Goal: Share content

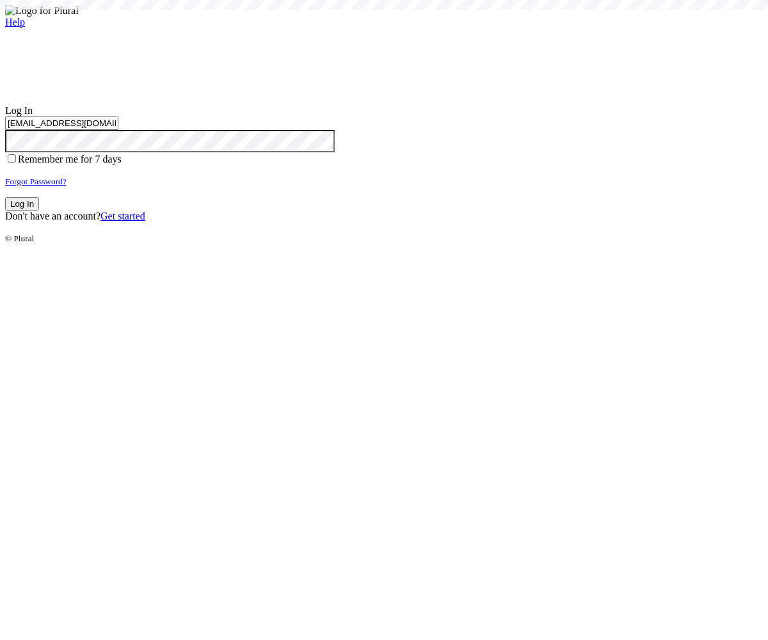
type input "test-1759385338-3@civiceagle.com"
click at [39, 211] on button "Log In" at bounding box center [22, 203] width 34 height 13
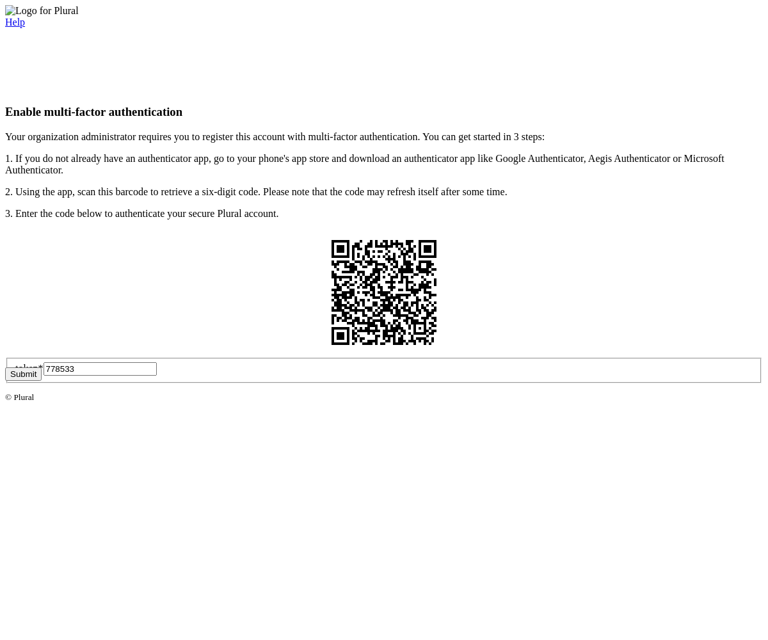
type input "778533"
click at [42, 381] on button "Submit" at bounding box center [23, 373] width 36 height 13
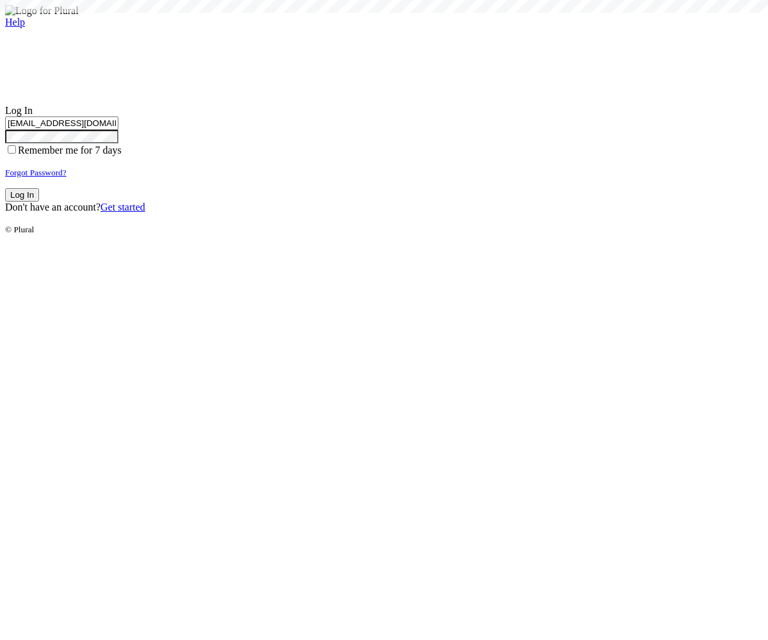
click at [39, 202] on button "Log In" at bounding box center [22, 194] width 34 height 13
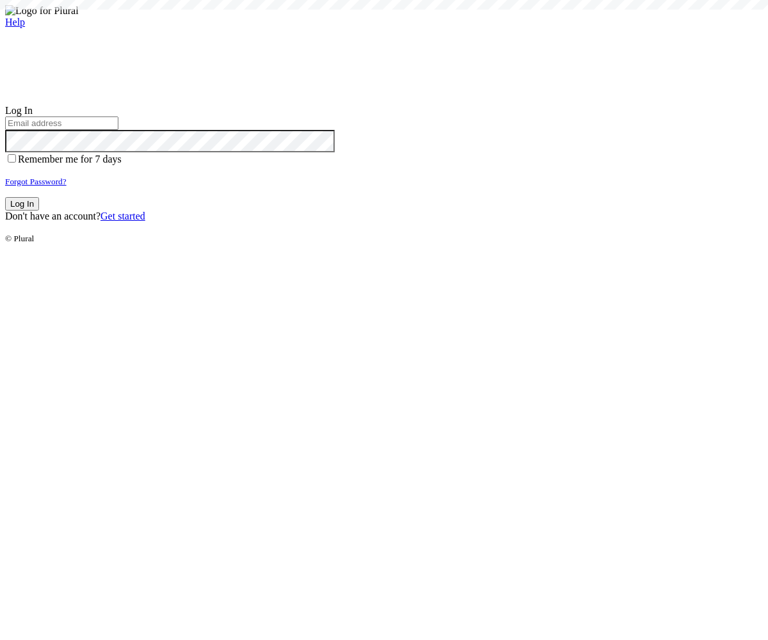
click at [67, 186] on small "Forgot Password?" at bounding box center [35, 182] width 61 height 10
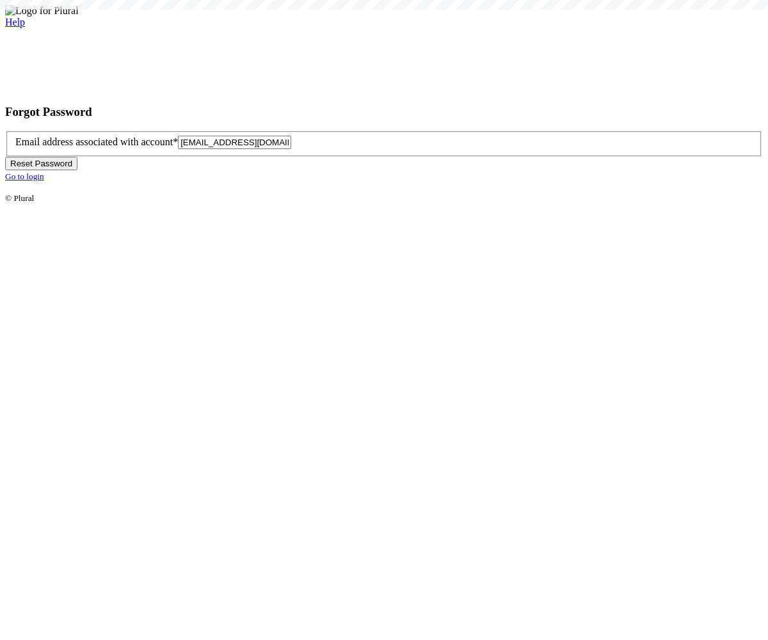
click at [77, 170] on button "Reset Password" at bounding box center [41, 163] width 72 height 13
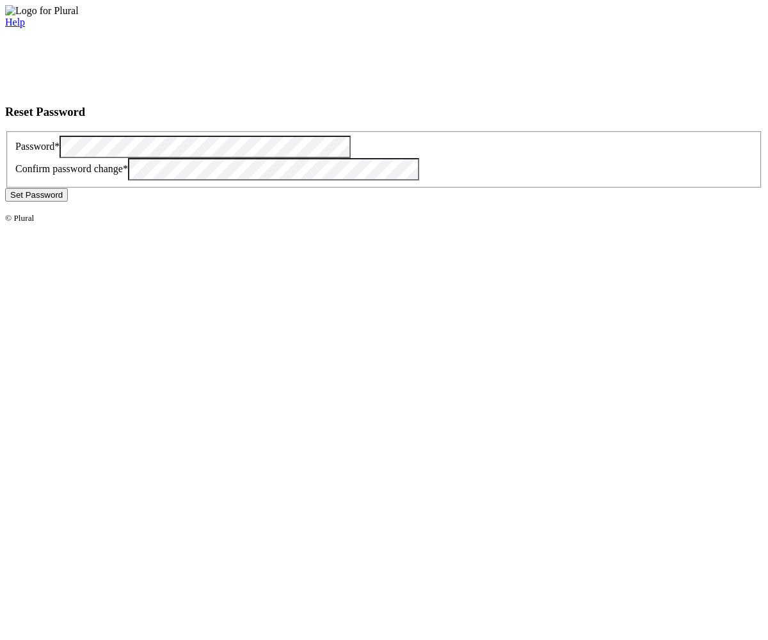
click at [68, 202] on button "Set Password" at bounding box center [36, 194] width 63 height 13
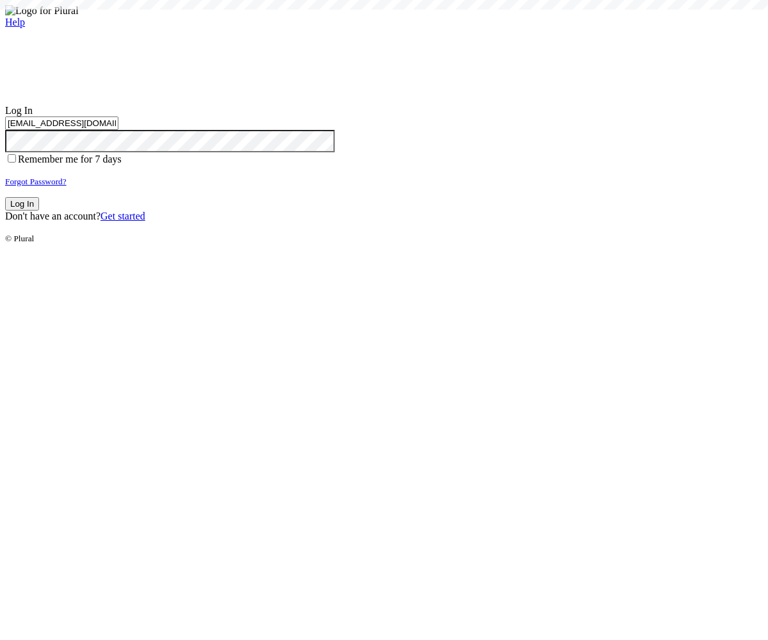
type input "[EMAIL_ADDRESS][DOMAIN_NAME]"
click at [39, 211] on button "Log In" at bounding box center [22, 203] width 34 height 13
type input "[EMAIL_ADDRESS][DOMAIN_NAME]"
click at [39, 211] on button "Log In" at bounding box center [22, 203] width 34 height 13
